Goal: Information Seeking & Learning: Learn about a topic

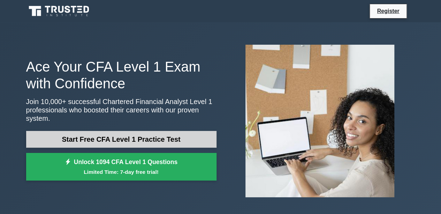
click at [172, 133] on link "Start Free CFA Level 1 Practice Test" at bounding box center [121, 139] width 190 height 17
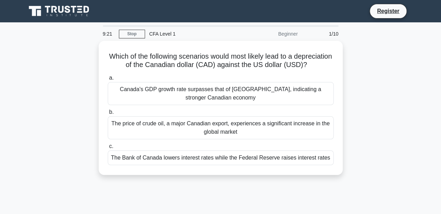
click at [364, 134] on div "Which of the following scenarios would most likely lead to a depreciation of th…" at bounding box center [221, 112] width 398 height 142
click at [367, 115] on div "Which of the following scenarios would most likely lead to a depreciation of th…" at bounding box center [221, 112] width 398 height 142
click at [397, 62] on div "Which of the following scenarios would most likely lead to a depreciation of th…" at bounding box center [221, 112] width 398 height 142
click at [397, 67] on div "Which of the following scenarios would most likely lead to a depreciation of th…" at bounding box center [221, 112] width 398 height 142
